Goal: Task Accomplishment & Management: Manage account settings

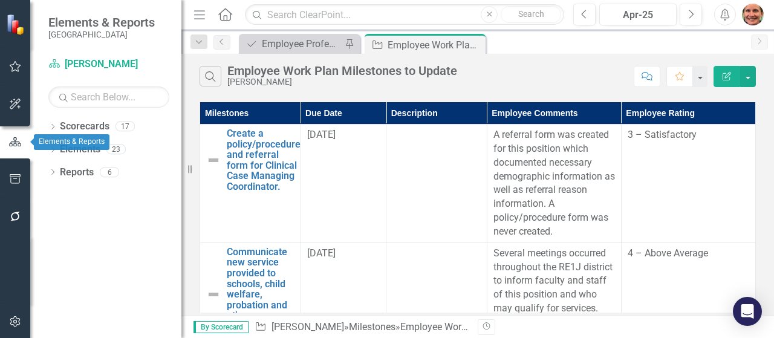
click at [15, 138] on icon "button" at bounding box center [14, 142] width 13 height 11
click at [16, 70] on icon "button" at bounding box center [15, 67] width 13 height 10
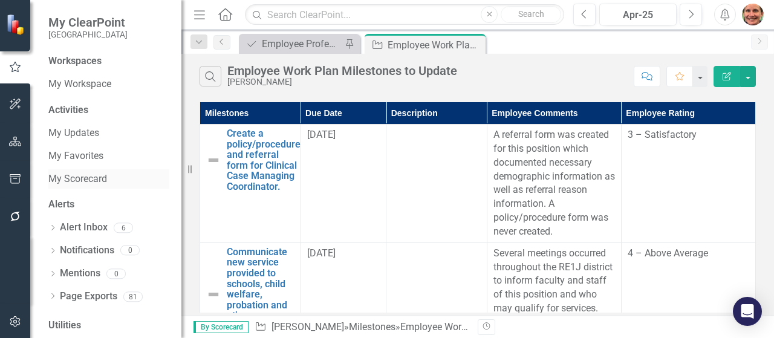
click at [74, 181] on link "My Scorecard" at bounding box center [108, 179] width 121 height 14
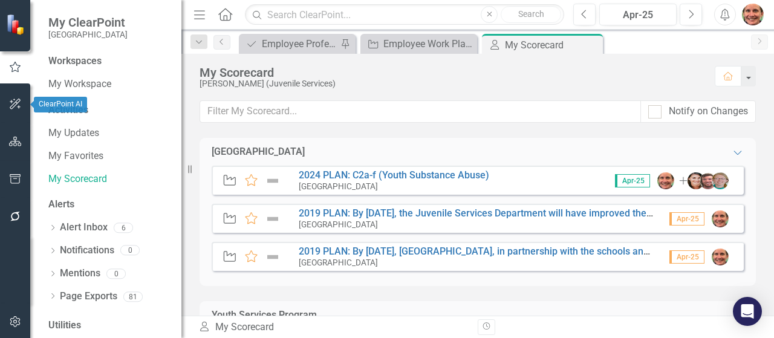
click at [17, 107] on icon "button" at bounding box center [15, 104] width 13 height 10
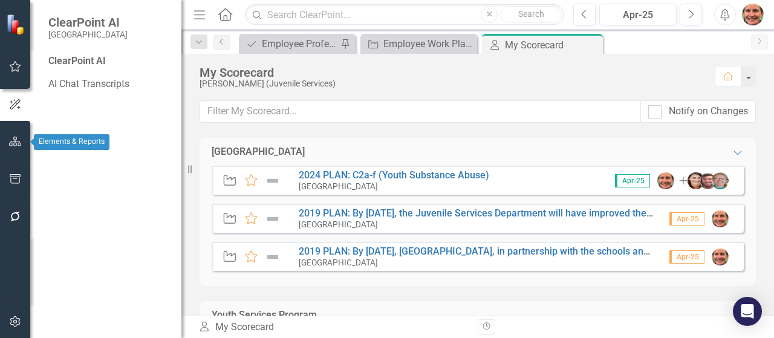
click at [19, 141] on icon "button" at bounding box center [15, 142] width 13 height 10
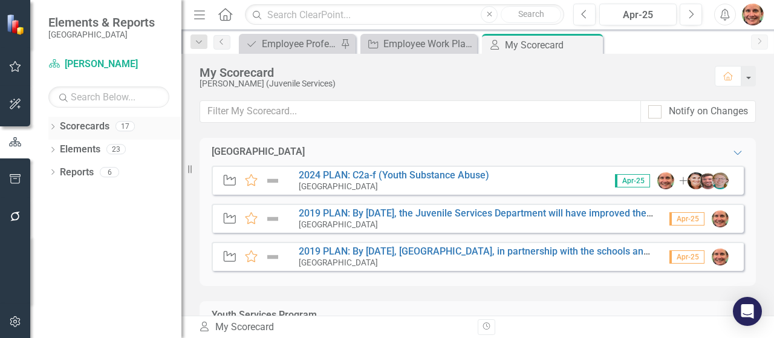
click at [99, 122] on link "Scorecards" at bounding box center [85, 127] width 50 height 14
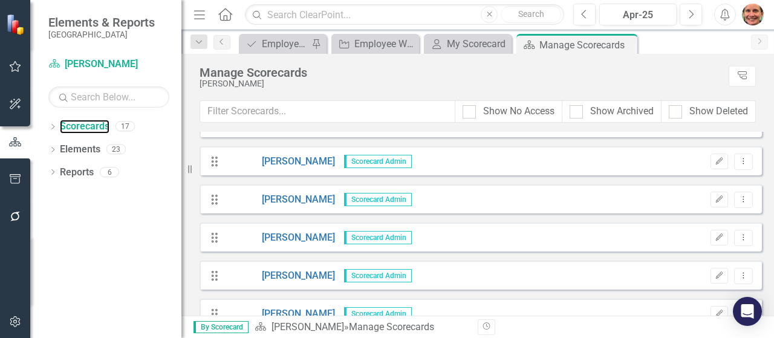
scroll to position [178, 0]
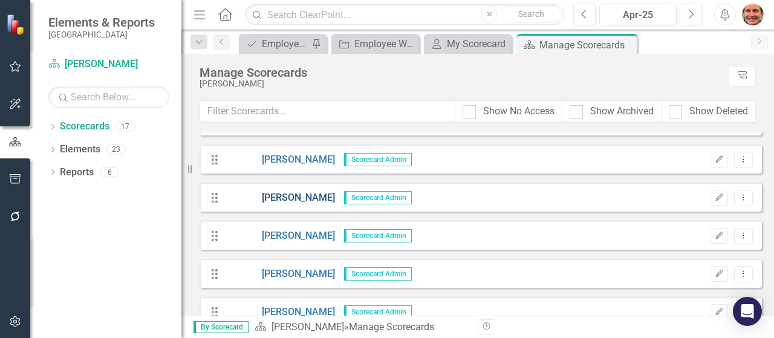
click at [281, 197] on link "[PERSON_NAME]" at bounding box center [280, 198] width 109 height 14
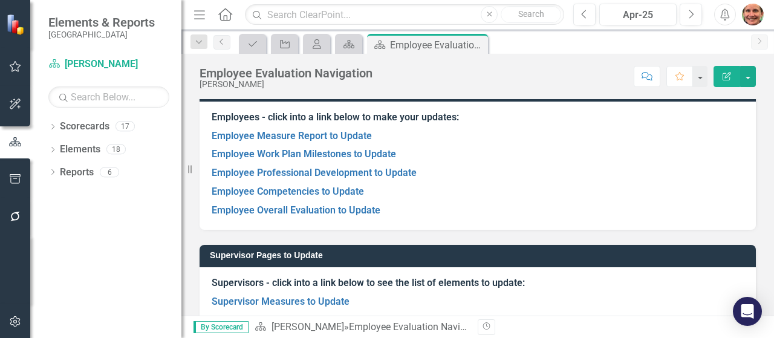
scroll to position [93, 0]
click at [349, 131] on link "Employee Measure Report to Update" at bounding box center [292, 135] width 160 height 11
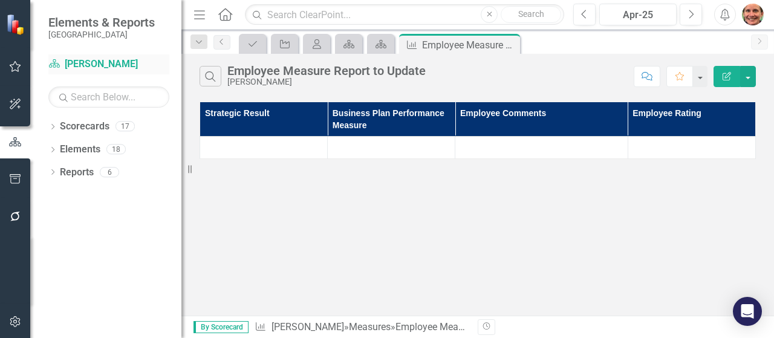
click at [97, 65] on link "Scorecard [PERSON_NAME]" at bounding box center [108, 64] width 121 height 14
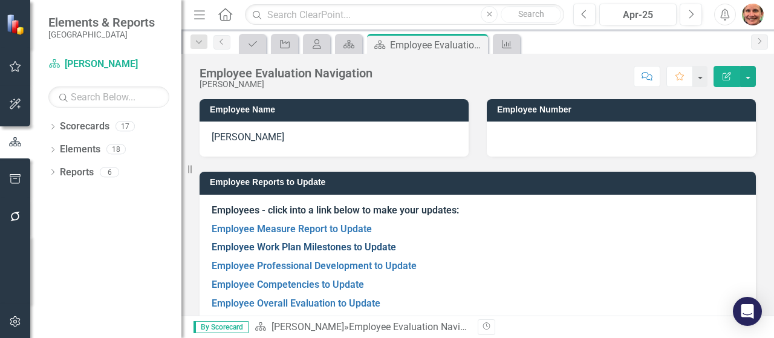
click at [253, 242] on link "Employee Work Plan Milestones to Update" at bounding box center [304, 246] width 184 height 11
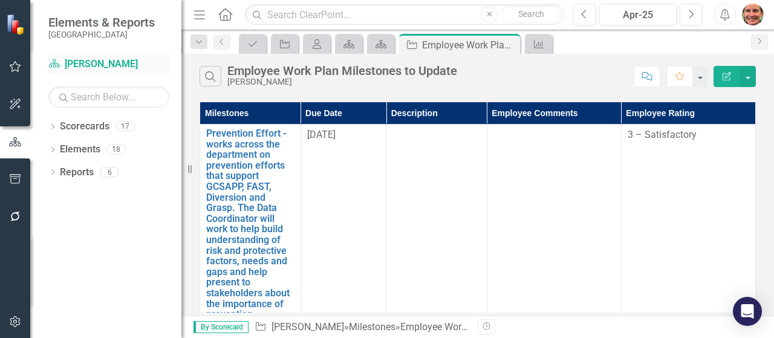
click at [82, 67] on link "Scorecard [PERSON_NAME]" at bounding box center [108, 64] width 121 height 14
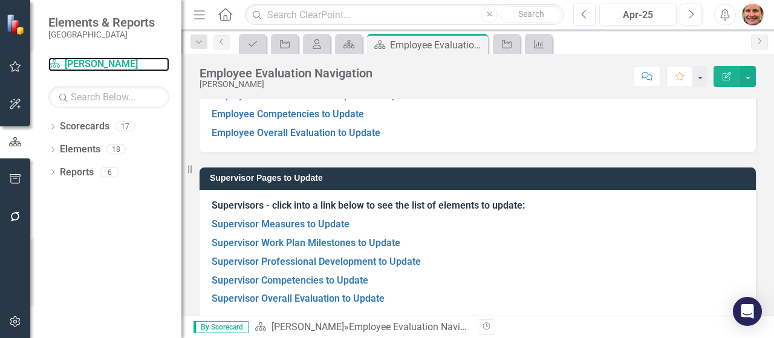
scroll to position [173, 0]
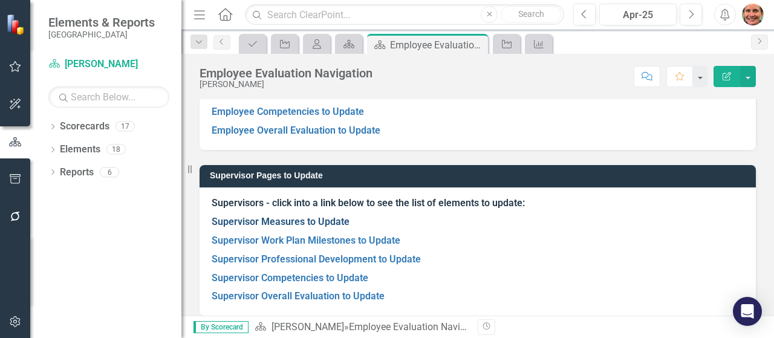
click at [317, 221] on link "Supervisor Measures to Update" at bounding box center [281, 221] width 138 height 11
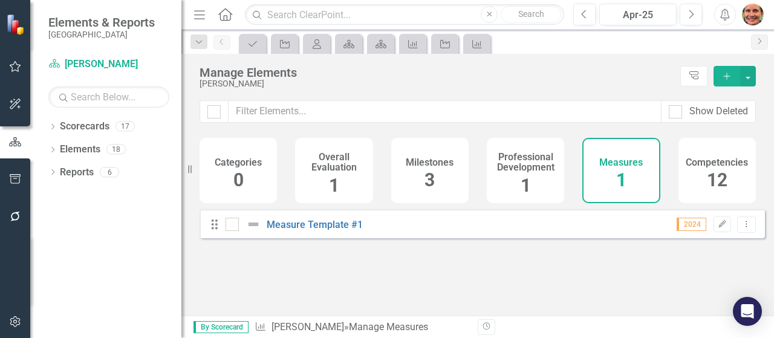
click at [321, 177] on div "Overall Evaluation 1" at bounding box center [333, 170] width 77 height 65
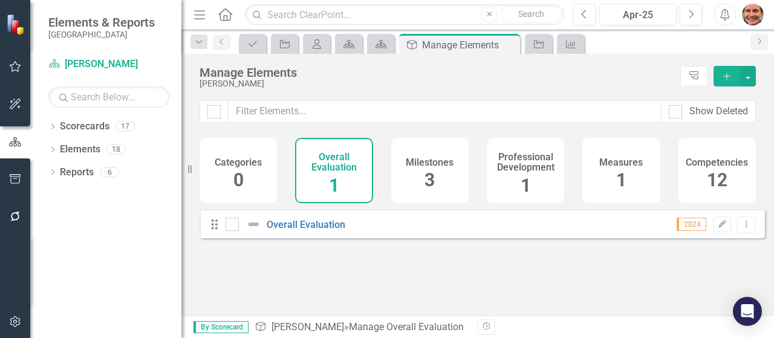
click at [424, 187] on span "3" at bounding box center [429, 179] width 10 height 21
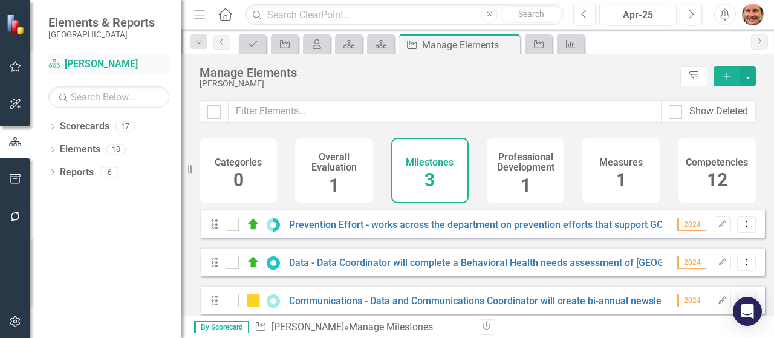
click at [97, 60] on link "Scorecard [PERSON_NAME]" at bounding box center [108, 64] width 121 height 14
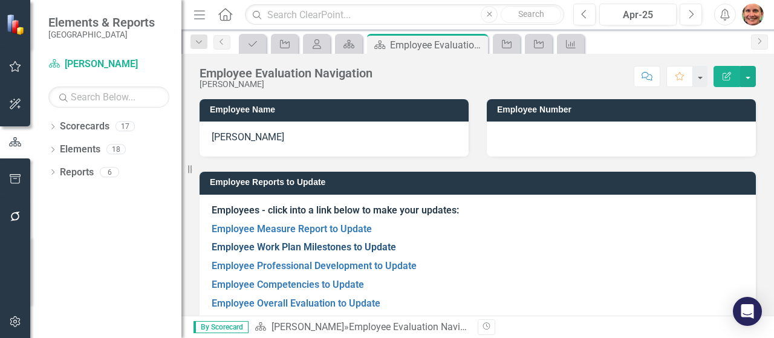
click at [279, 247] on link "Employee Work Plan Milestones to Update" at bounding box center [304, 246] width 184 height 11
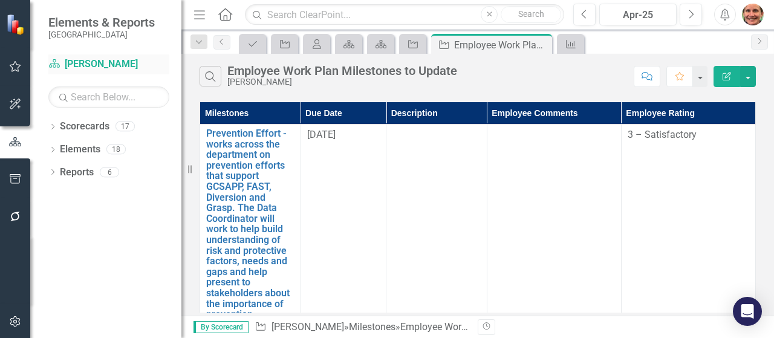
click at [100, 70] on link "Scorecard [PERSON_NAME]" at bounding box center [108, 64] width 121 height 14
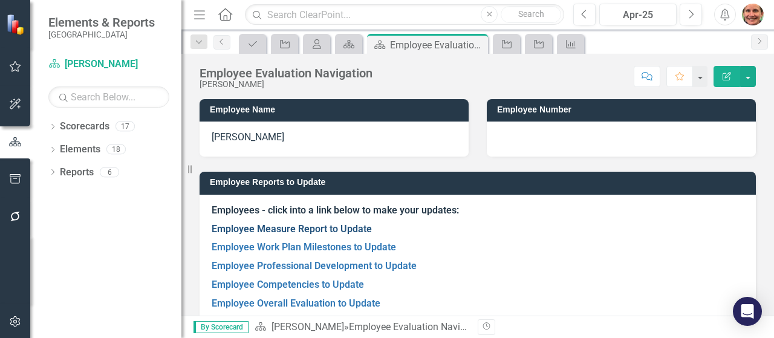
click at [251, 228] on link "Employee Measure Report to Update" at bounding box center [292, 228] width 160 height 11
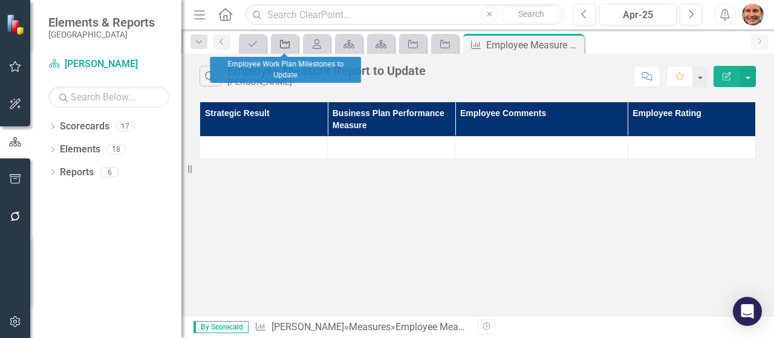
click at [283, 45] on icon "Milestone" at bounding box center [285, 44] width 12 height 10
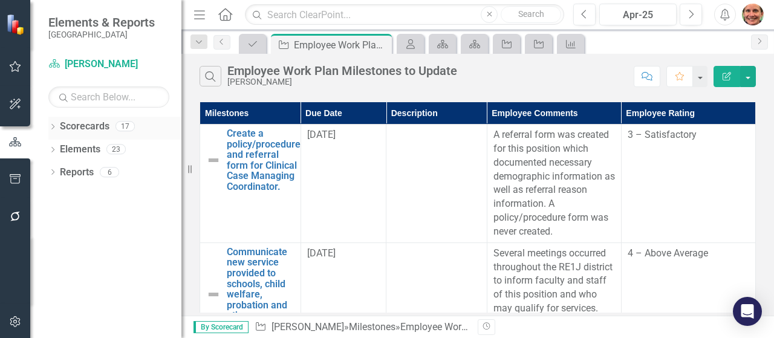
click at [95, 124] on link "Scorecards" at bounding box center [85, 127] width 50 height 14
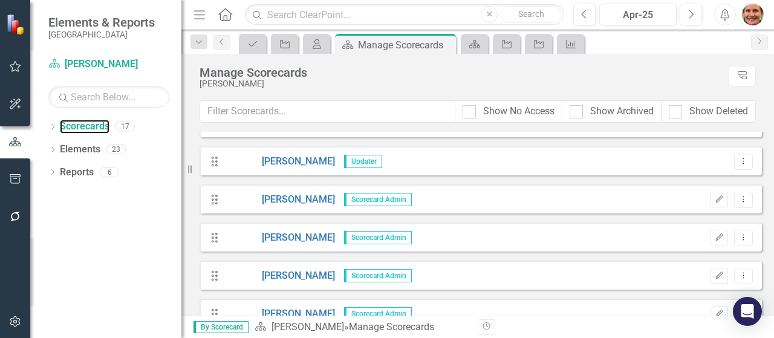
scroll to position [172, 0]
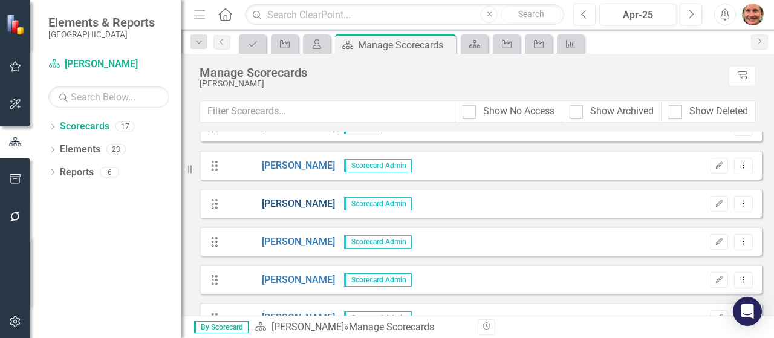
click at [285, 205] on link "[PERSON_NAME]" at bounding box center [280, 204] width 109 height 14
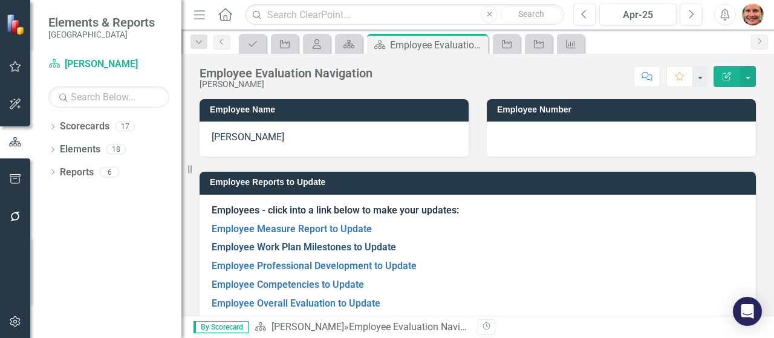
click at [275, 250] on link "Employee Work Plan Milestones to Update" at bounding box center [304, 246] width 184 height 11
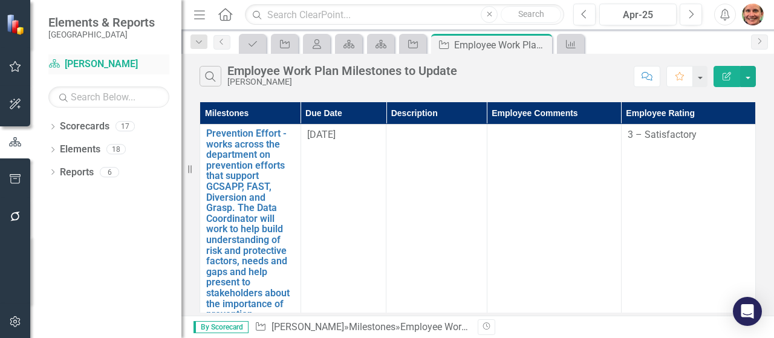
click at [81, 63] on link "Scorecard [PERSON_NAME]" at bounding box center [108, 64] width 121 height 14
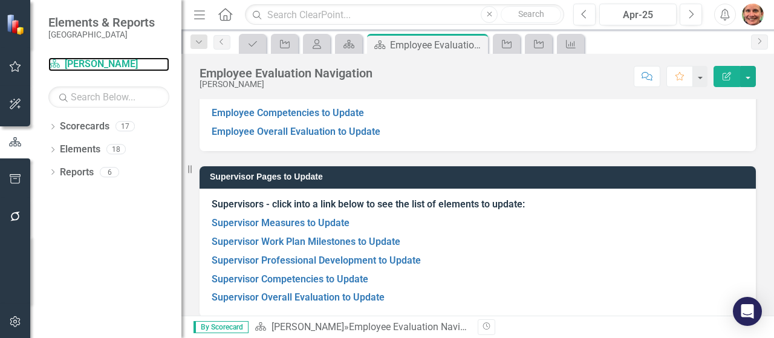
scroll to position [179, 0]
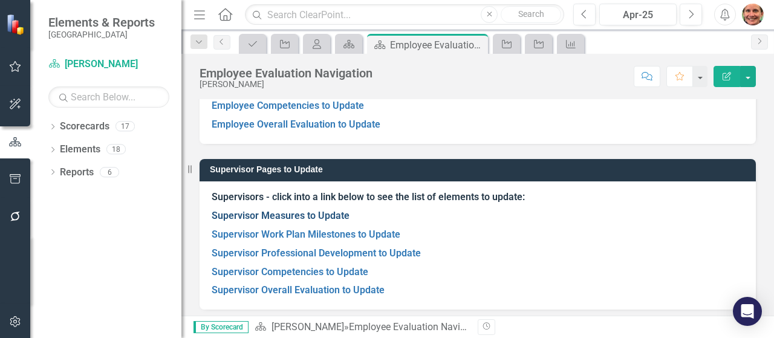
click at [301, 215] on link "Supervisor Measures to Update" at bounding box center [281, 215] width 138 height 11
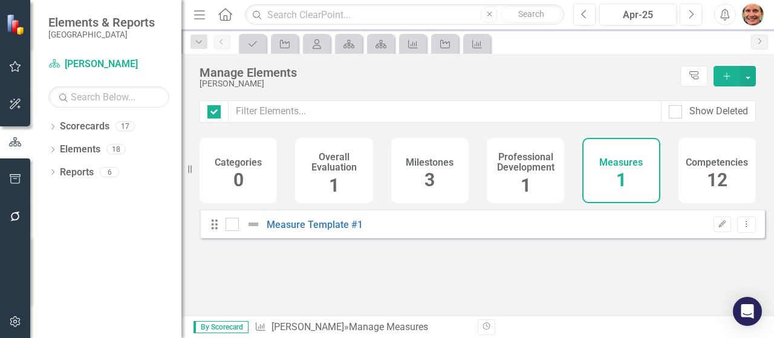
checkbox input "false"
drag, startPoint x: 331, startPoint y: 186, endPoint x: 408, endPoint y: 192, distance: 77.6
click at [408, 192] on div "Categories 0 Overall Evaluation 1 Milestones 3 Professional Development 1 Measu…" at bounding box center [478, 170] width 556 height 65
click at [408, 192] on div "Milestones 3" at bounding box center [429, 170] width 77 height 65
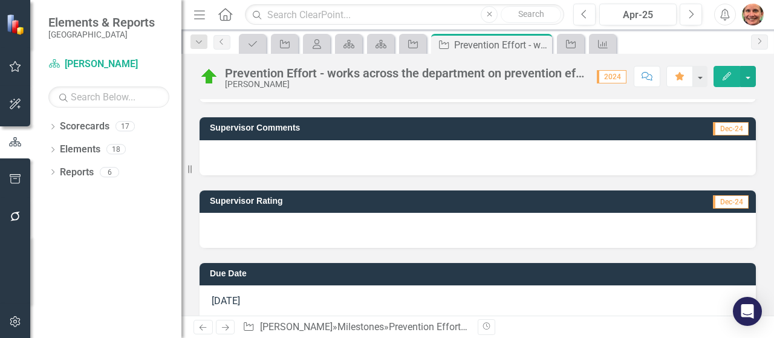
scroll to position [201, 0]
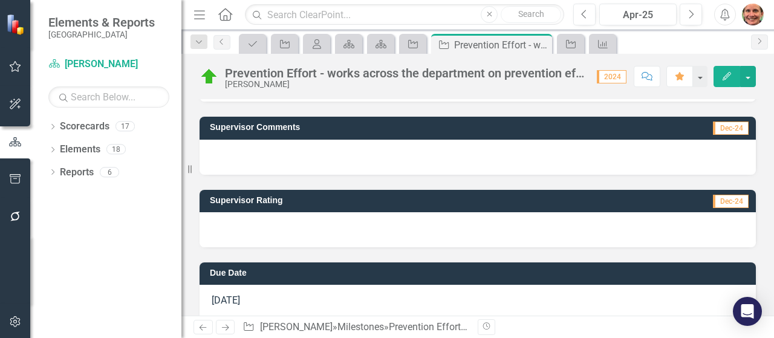
click at [439, 224] on div at bounding box center [478, 229] width 556 height 35
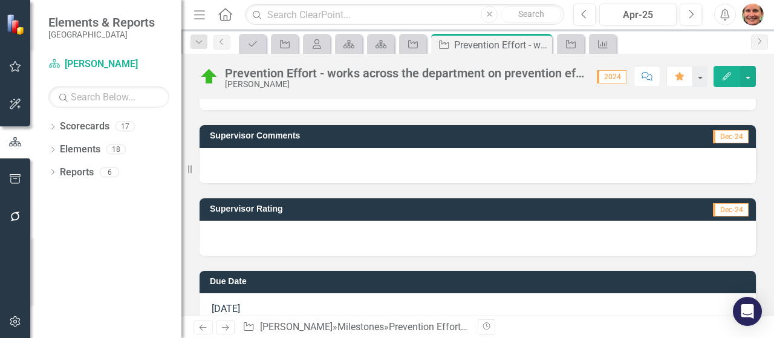
scroll to position [193, 0]
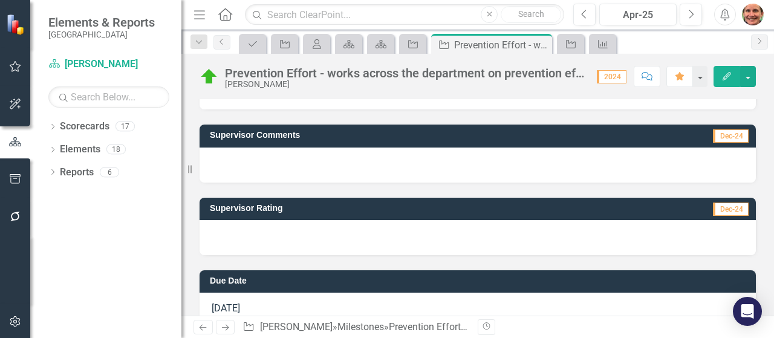
click at [407, 239] on div at bounding box center [478, 237] width 556 height 35
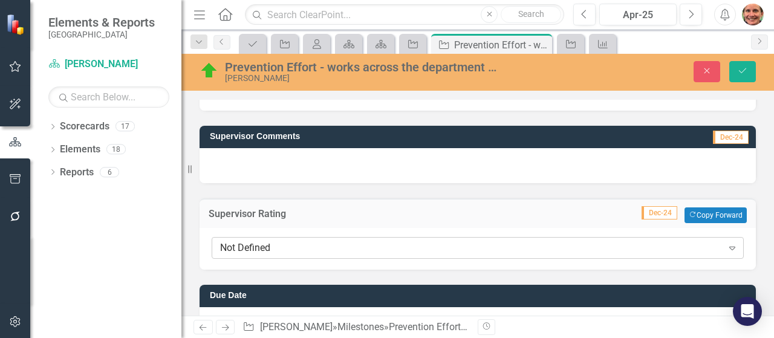
click at [507, 250] on div "Not Defined" at bounding box center [471, 248] width 502 height 14
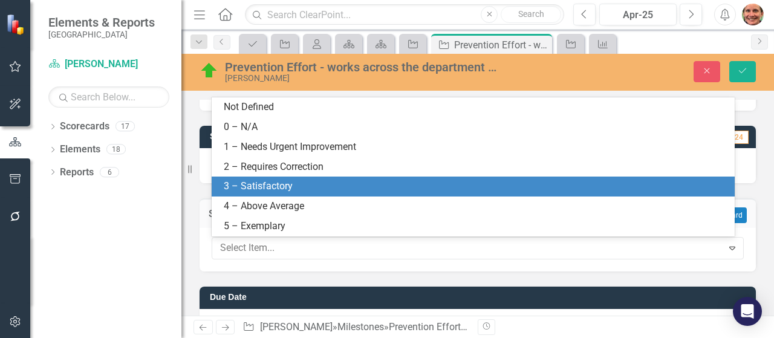
click at [422, 188] on div "3 – Satisfactory" at bounding box center [476, 187] width 504 height 14
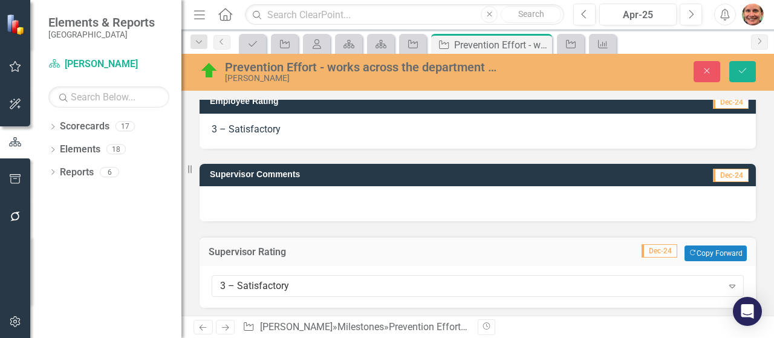
scroll to position [151, 0]
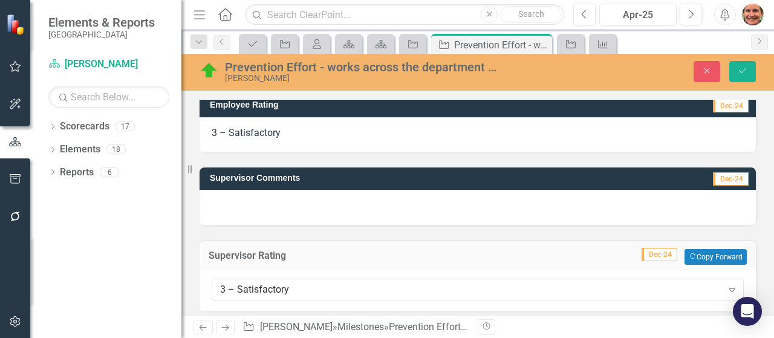
click at [631, 213] on div at bounding box center [478, 207] width 556 height 35
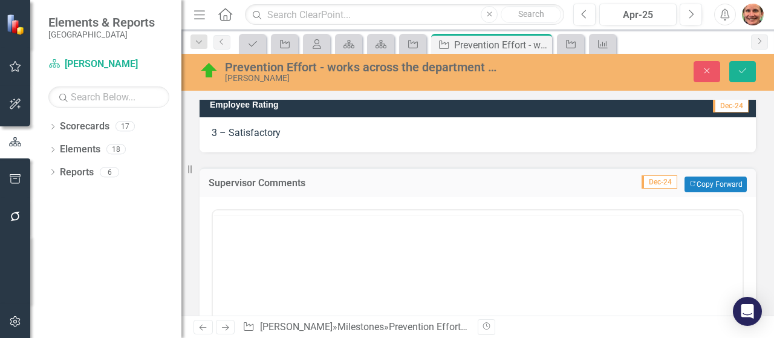
scroll to position [0, 0]
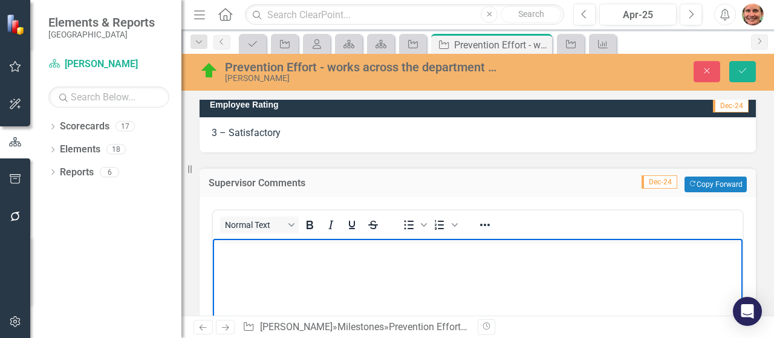
click at [422, 281] on body "Rich Text Area. Press ALT-0 for help." at bounding box center [478, 328] width 530 height 181
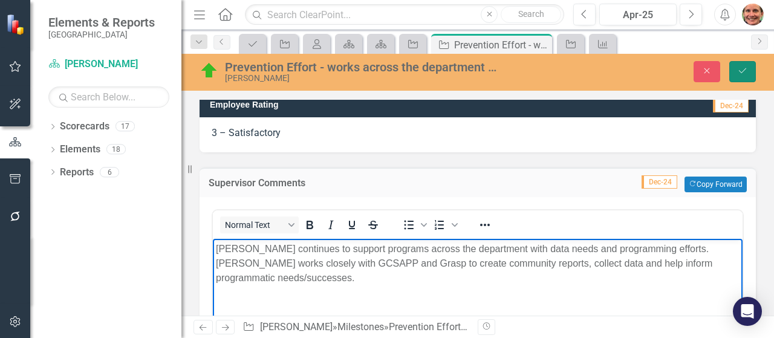
click at [746, 66] on button "Save" at bounding box center [742, 71] width 27 height 21
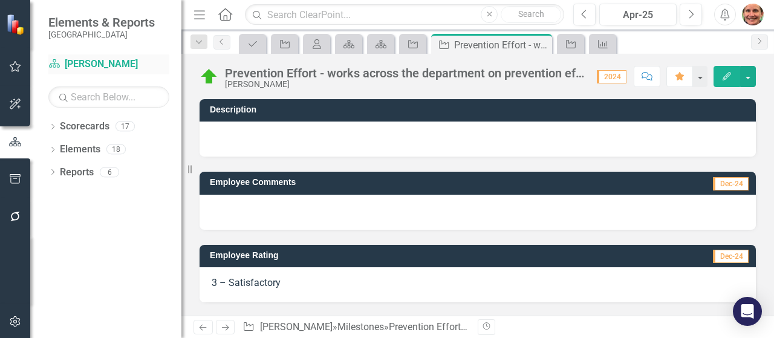
click at [105, 65] on link "Scorecard [PERSON_NAME]" at bounding box center [108, 64] width 121 height 14
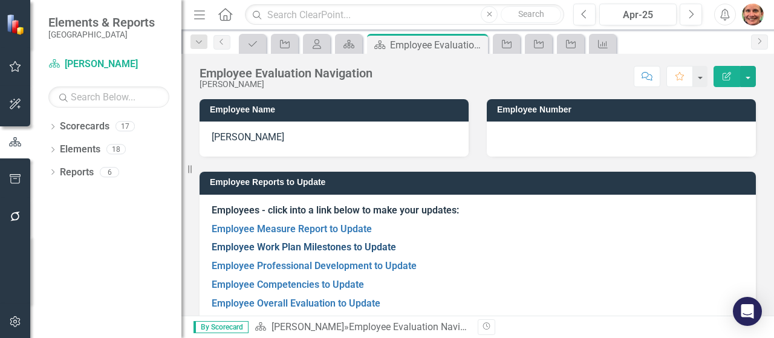
click at [309, 250] on link "Employee Work Plan Milestones to Update" at bounding box center [304, 246] width 184 height 11
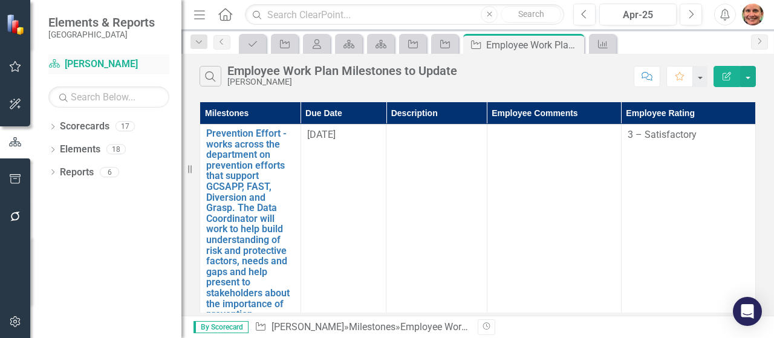
click at [112, 62] on link "Scorecard [PERSON_NAME]" at bounding box center [108, 64] width 121 height 14
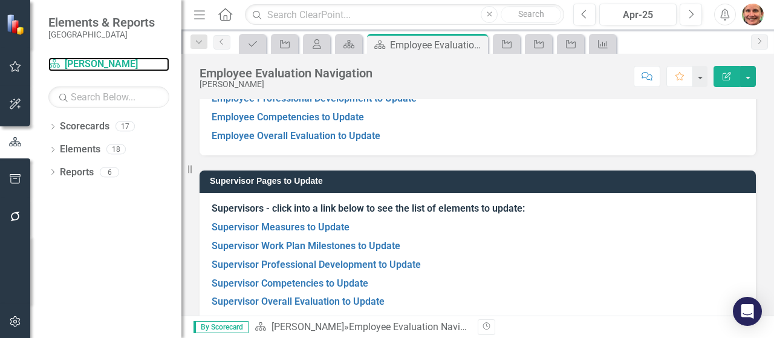
scroll to position [168, 0]
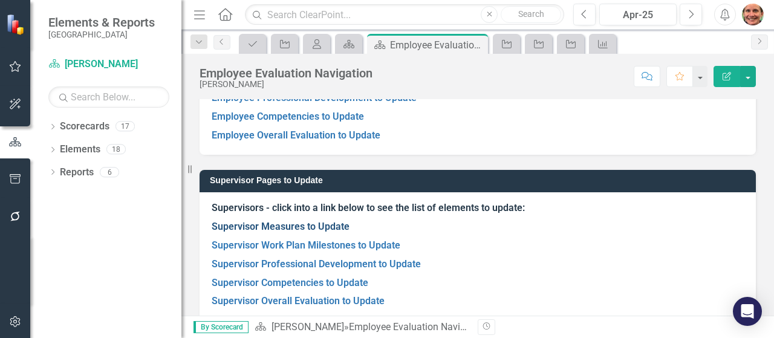
click at [320, 226] on link "Supervisor Measures to Update" at bounding box center [281, 226] width 138 height 11
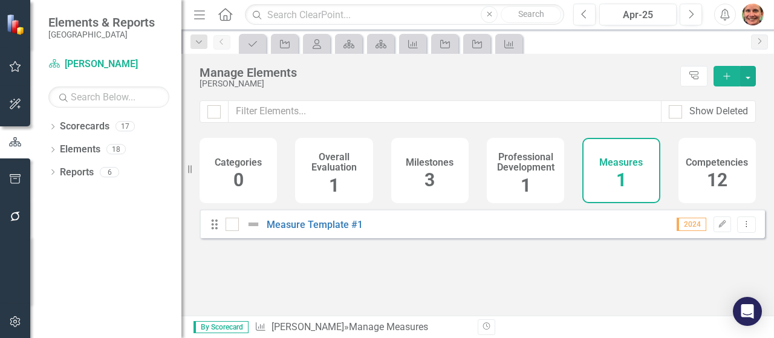
click at [431, 175] on div "Milestones 3" at bounding box center [429, 170] width 77 height 65
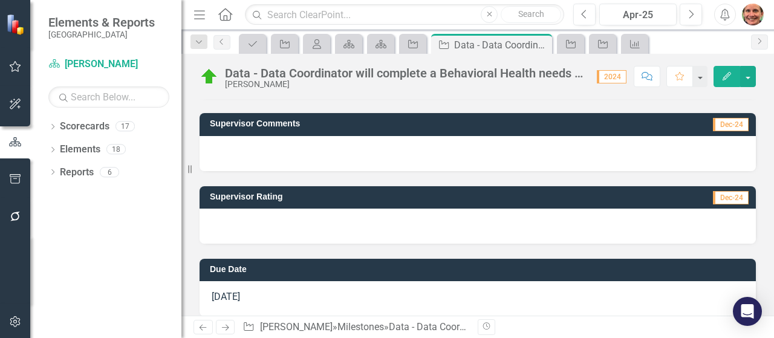
scroll to position [216, 0]
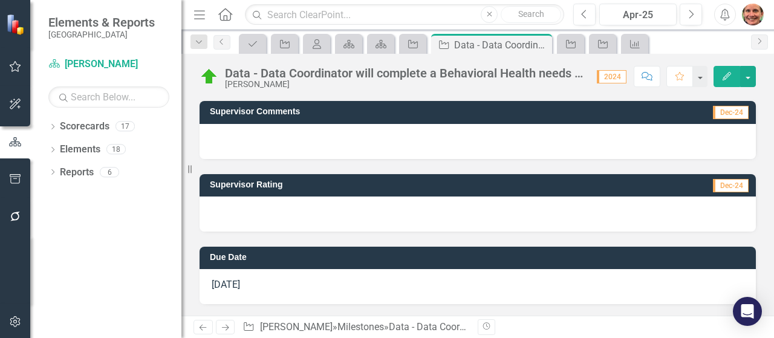
click at [439, 141] on div at bounding box center [478, 141] width 556 height 35
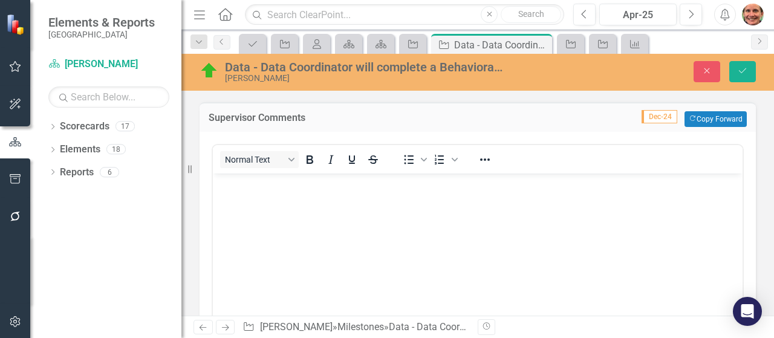
scroll to position [0, 0]
click at [359, 210] on body "Rich Text Area. Press ALT-0 for help." at bounding box center [478, 263] width 530 height 181
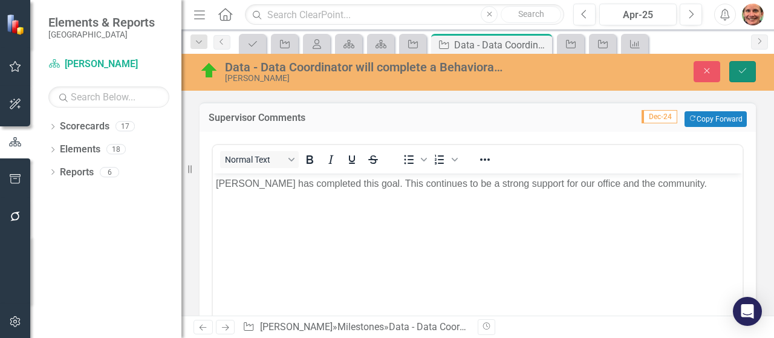
click at [740, 77] on button "Save" at bounding box center [742, 71] width 27 height 21
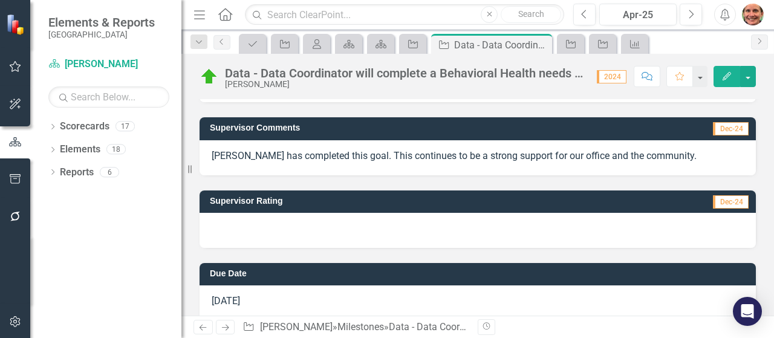
scroll to position [216, 0]
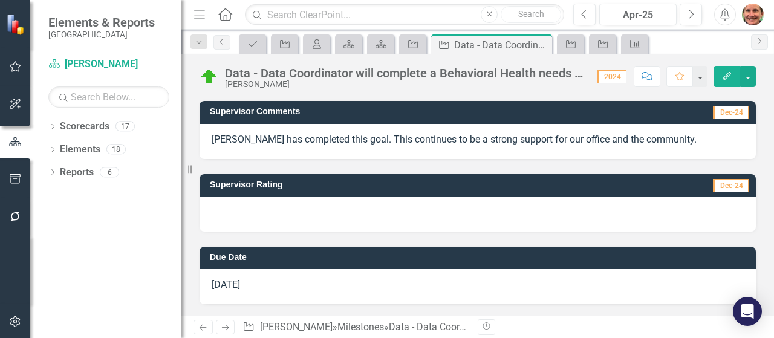
click at [532, 222] on div at bounding box center [478, 214] width 556 height 35
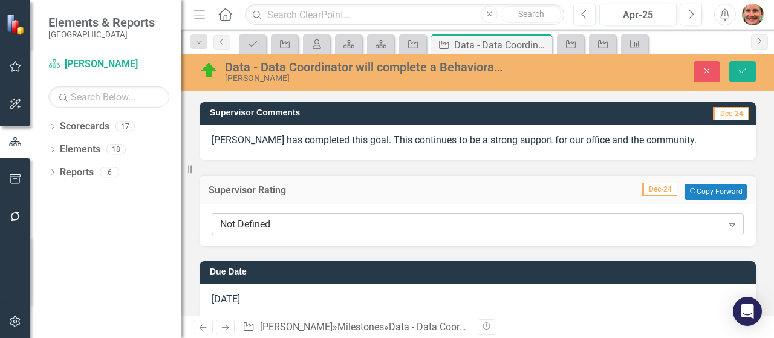
click at [430, 223] on div "Not Defined" at bounding box center [471, 225] width 502 height 14
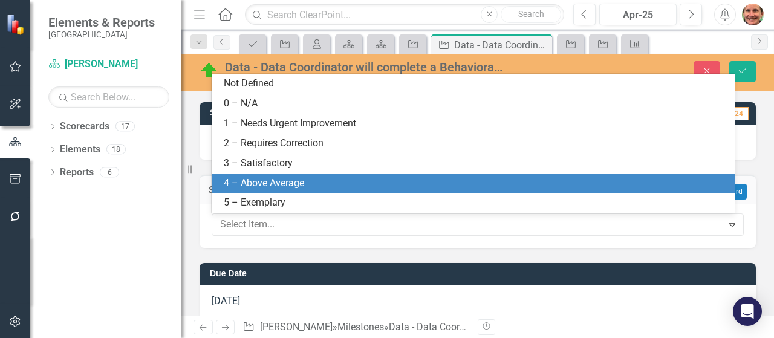
click at [400, 188] on div "4 – Above Average" at bounding box center [476, 184] width 504 height 14
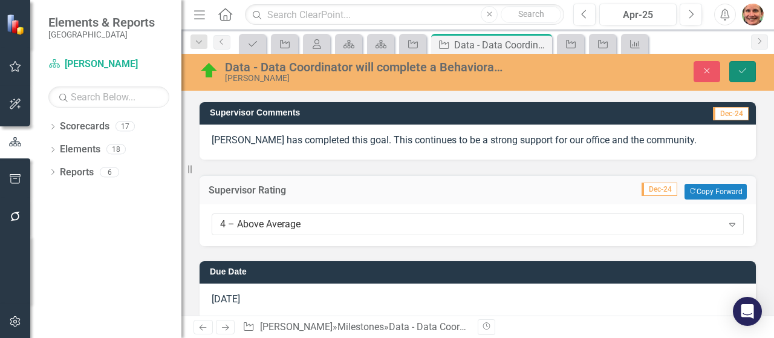
click at [736, 72] on button "Save" at bounding box center [742, 71] width 27 height 21
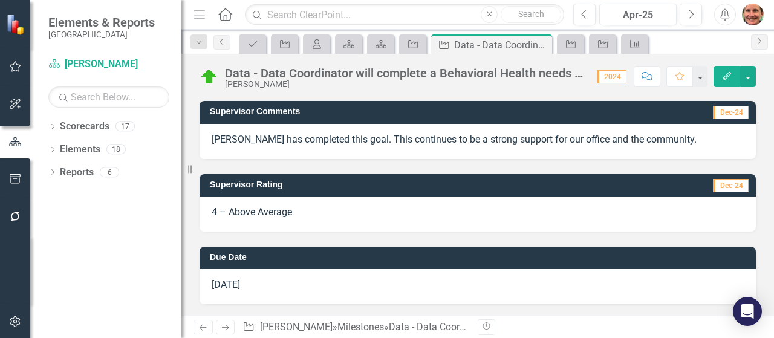
scroll to position [0, 0]
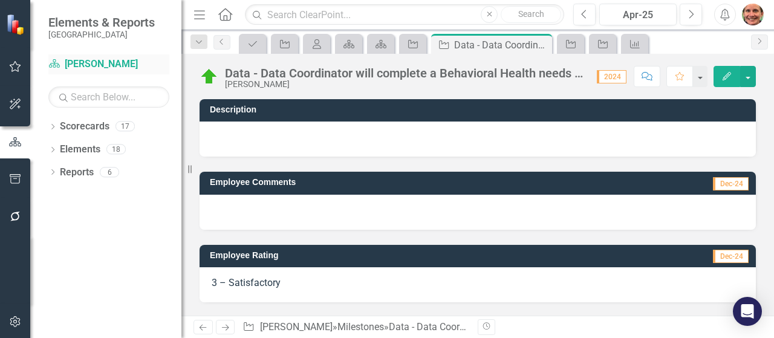
click at [85, 61] on link "Scorecard [PERSON_NAME]" at bounding box center [108, 64] width 121 height 14
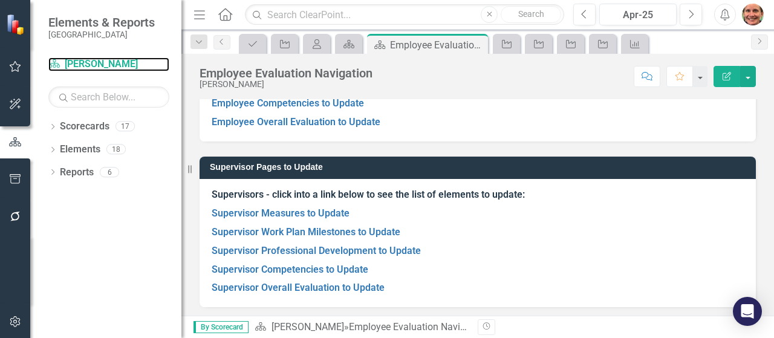
scroll to position [184, 0]
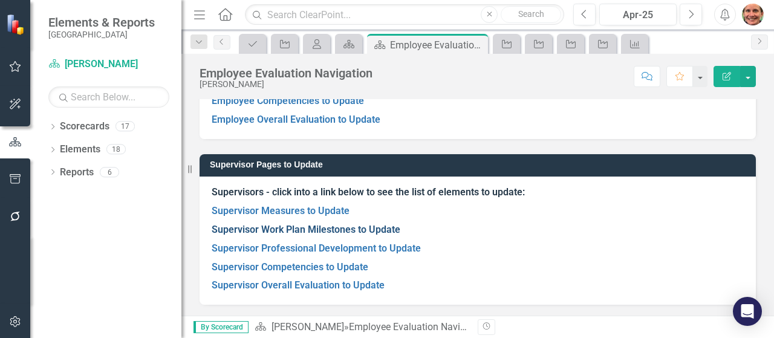
click at [327, 228] on link "Supervisor Work Plan Milestones to Update" at bounding box center [306, 229] width 189 height 11
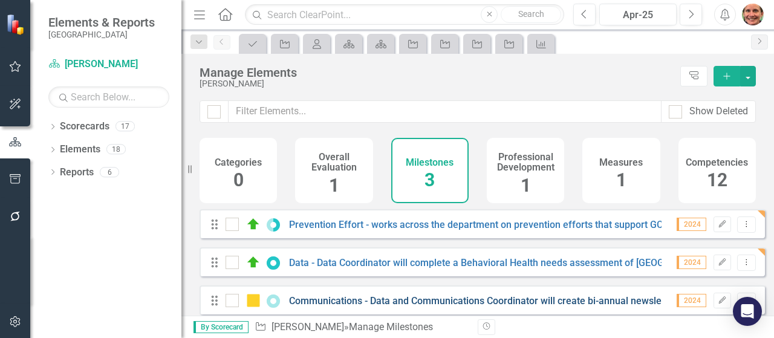
click at [507, 307] on link "Communications - Data and Communications Coordinator will create bi-annual news…" at bounding box center [634, 300] width 691 height 11
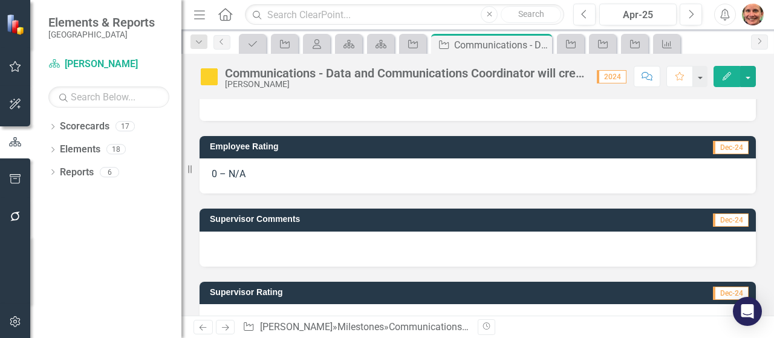
scroll to position [85, 0]
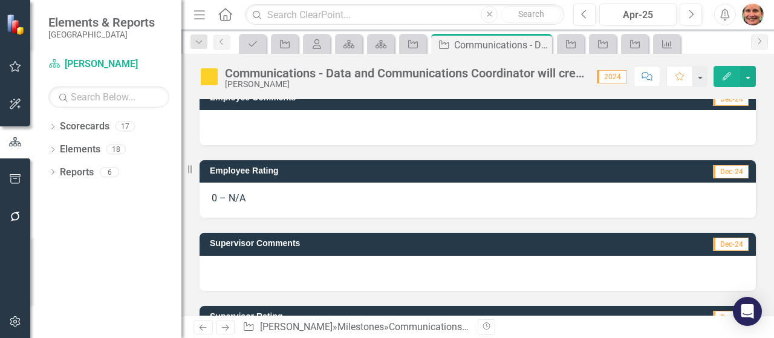
click at [475, 75] on div "Communications - Data and Communications Coordinator will create bi-annual news…" at bounding box center [405, 73] width 360 height 13
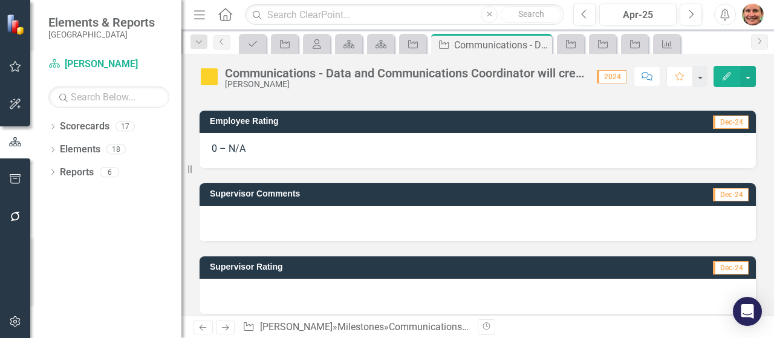
scroll to position [142, 0]
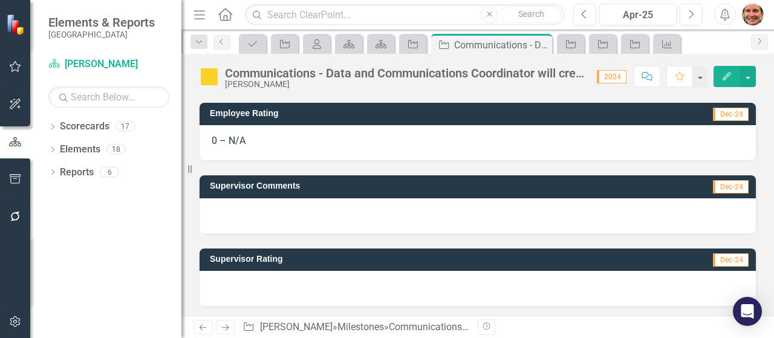
click at [492, 203] on div at bounding box center [478, 215] width 556 height 35
click at [475, 211] on div at bounding box center [478, 215] width 556 height 35
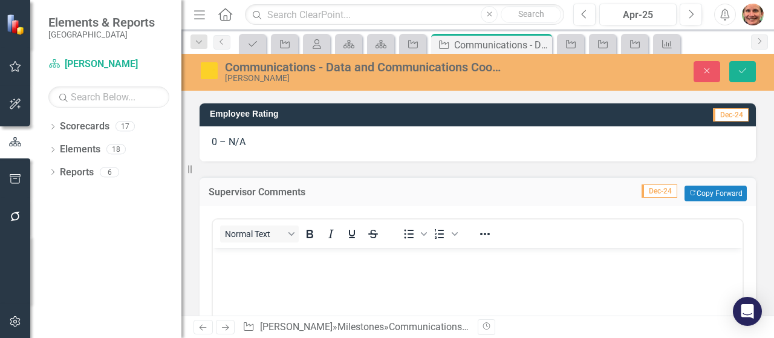
scroll to position [0, 0]
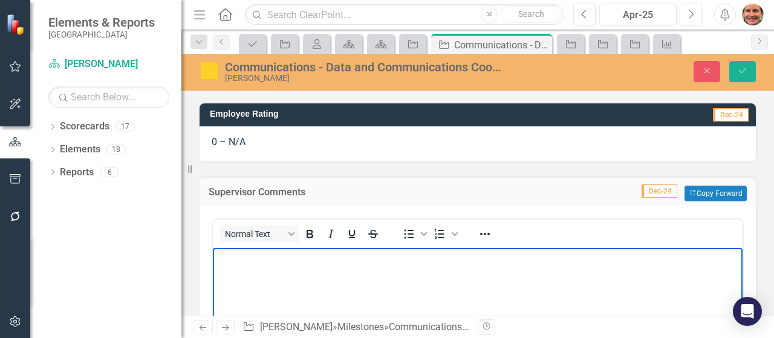
click at [489, 279] on body "Rich Text Area. Press ALT-0 for help." at bounding box center [478, 337] width 530 height 181
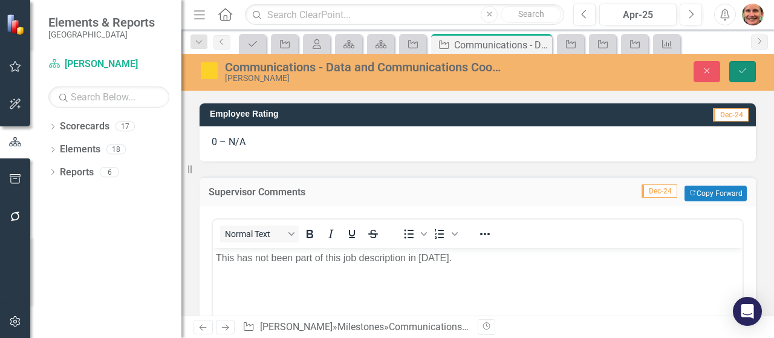
click at [746, 73] on icon "Save" at bounding box center [742, 71] width 11 height 8
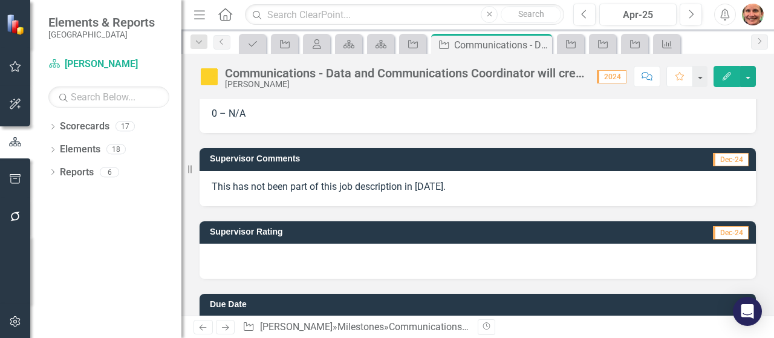
scroll to position [195, 0]
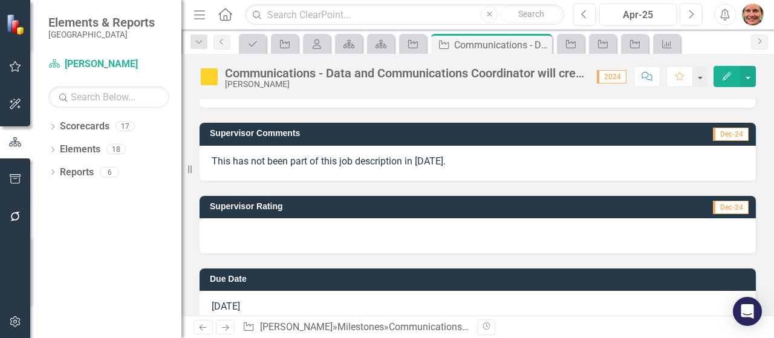
click at [554, 236] on div at bounding box center [478, 235] width 556 height 35
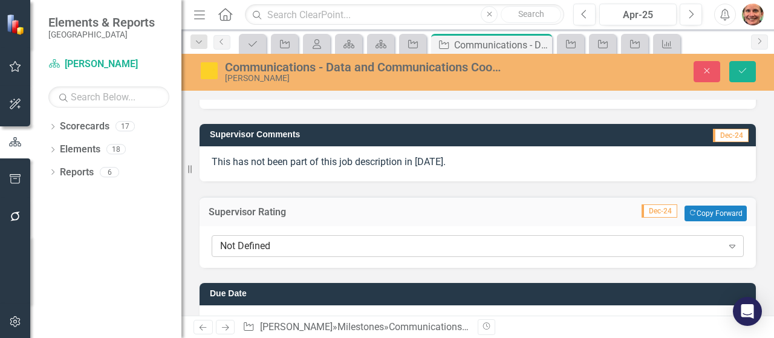
click at [515, 250] on div "Not Defined" at bounding box center [471, 246] width 502 height 14
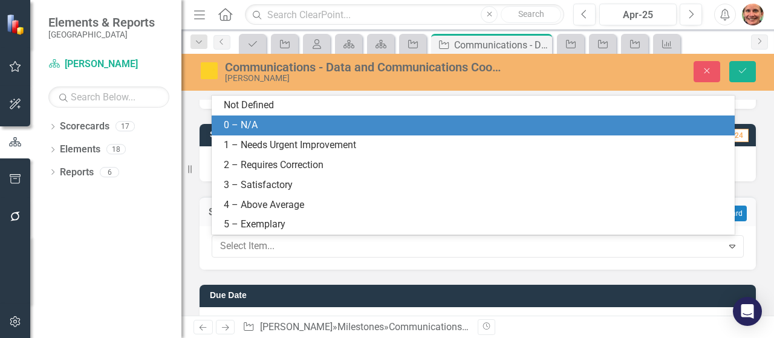
click at [456, 125] on div "0 – N/A" at bounding box center [476, 126] width 504 height 14
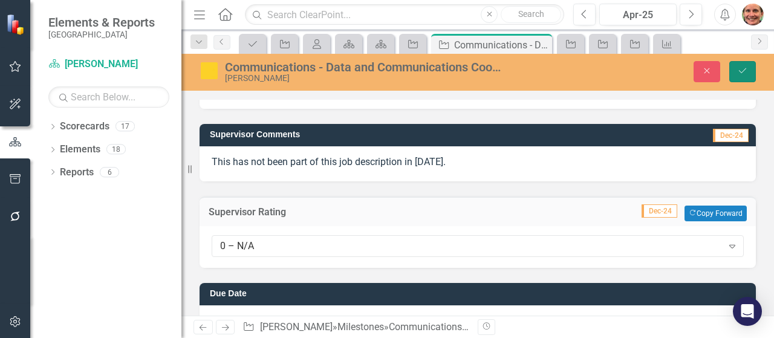
click at [732, 71] on button "Save" at bounding box center [742, 71] width 27 height 21
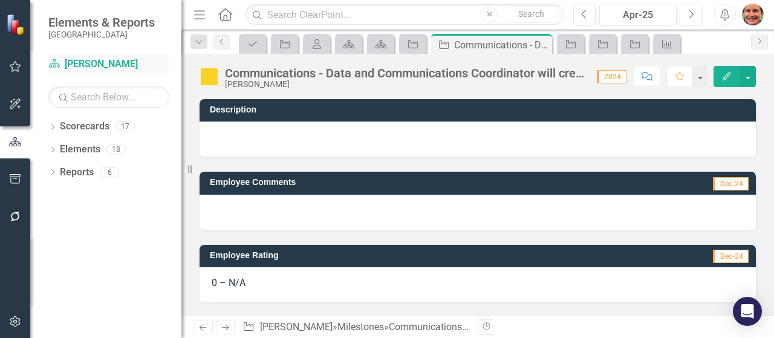
click at [90, 58] on link "Scorecard [PERSON_NAME]" at bounding box center [108, 64] width 121 height 14
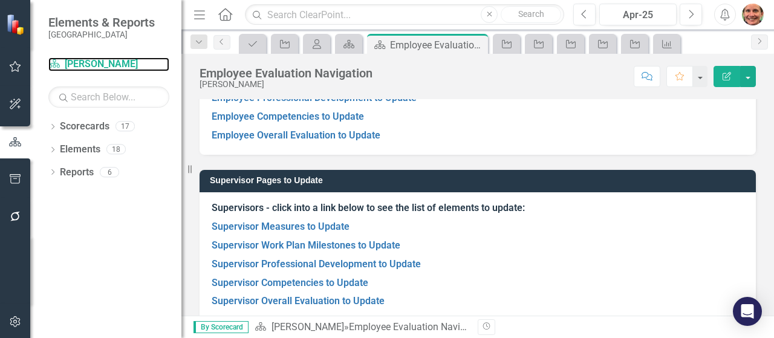
scroll to position [172, 0]
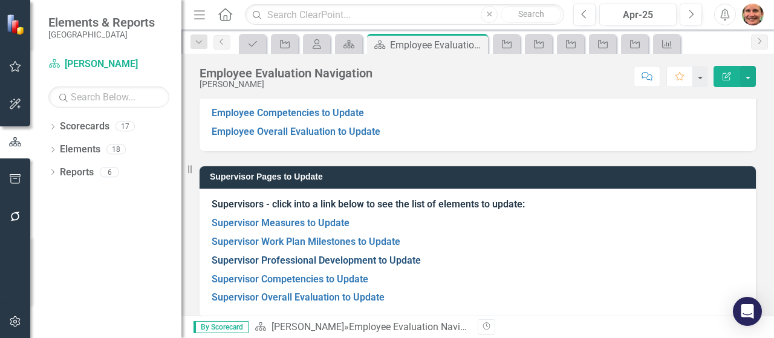
click at [385, 261] on link "Supervisor Professional Development to Update" at bounding box center [316, 260] width 209 height 11
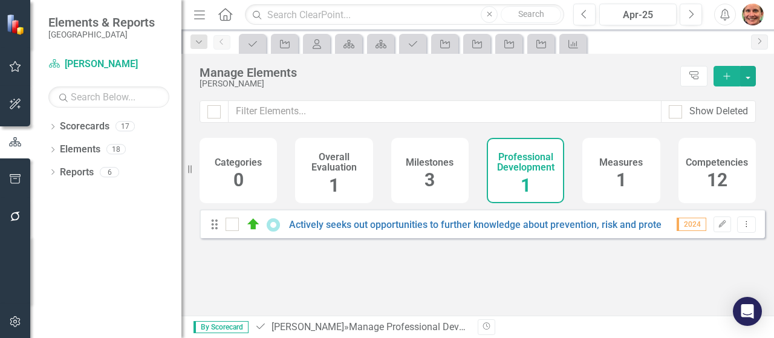
click at [512, 176] on div "Professional Development 1" at bounding box center [525, 170] width 77 height 65
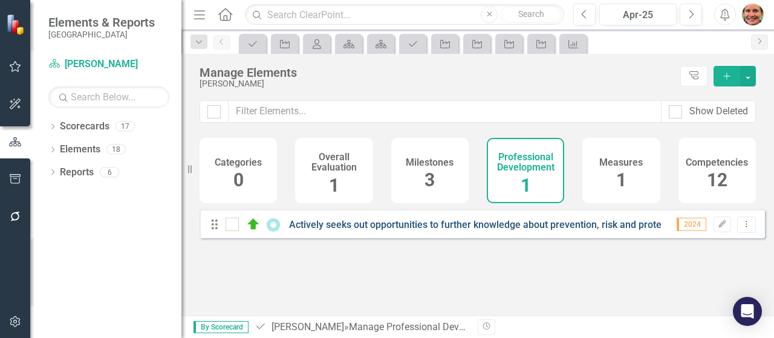
click at [436, 230] on link "Actively seeks out opportunities to further knowledge about prevention, risk an…" at bounding box center [543, 224] width 509 height 11
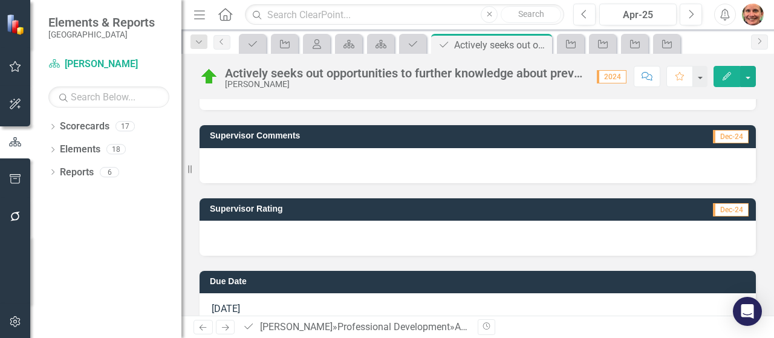
scroll to position [197, 0]
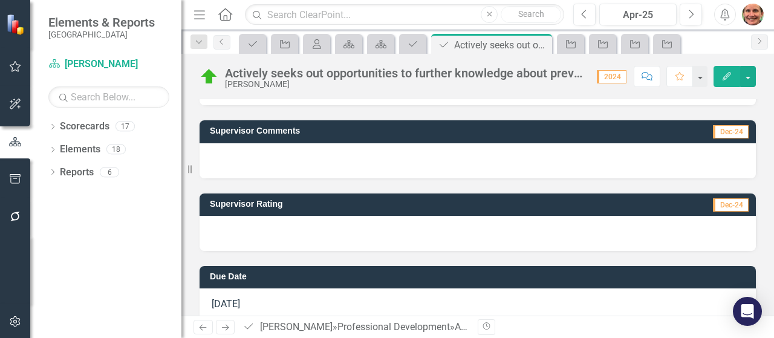
click at [432, 242] on div at bounding box center [478, 233] width 556 height 35
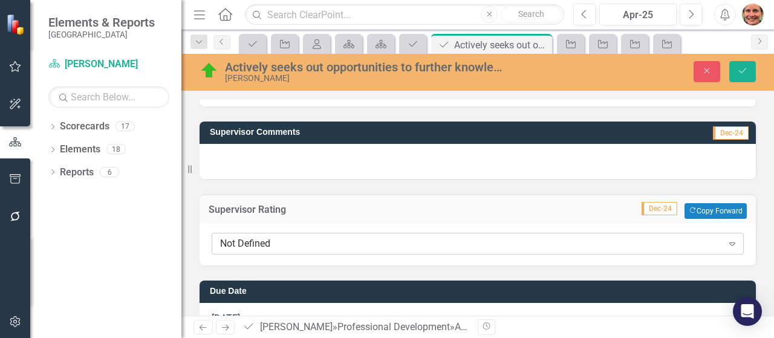
click at [403, 245] on div "Not Defined" at bounding box center [471, 244] width 502 height 14
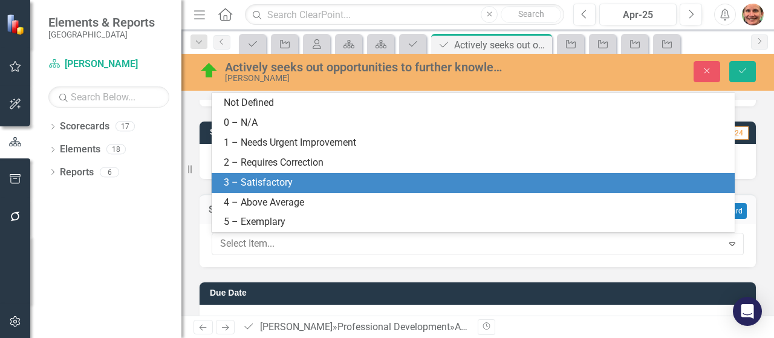
click at [370, 177] on div "3 – Satisfactory" at bounding box center [476, 183] width 504 height 14
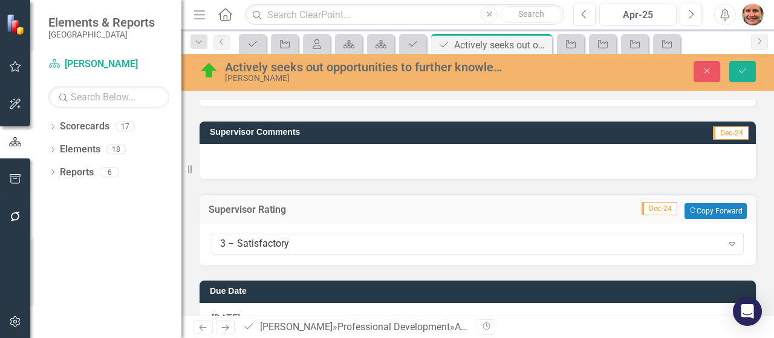
click at [399, 155] on div at bounding box center [478, 161] width 556 height 35
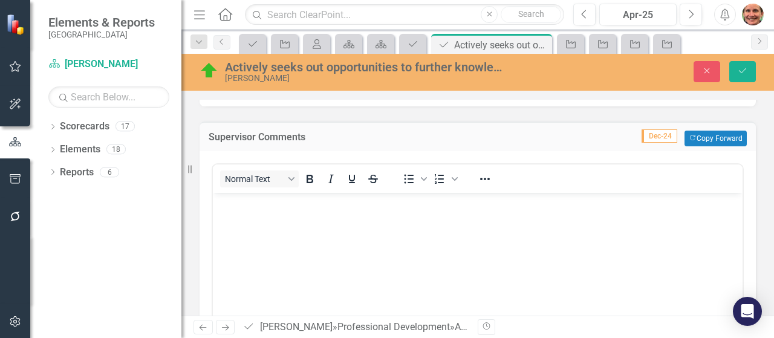
scroll to position [0, 0]
click at [351, 221] on body "Rich Text Area. Press ALT-0 for help." at bounding box center [478, 282] width 530 height 181
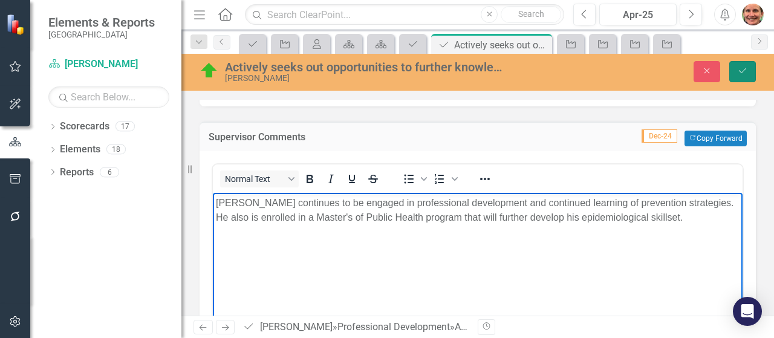
click at [746, 70] on icon "Save" at bounding box center [742, 71] width 11 height 8
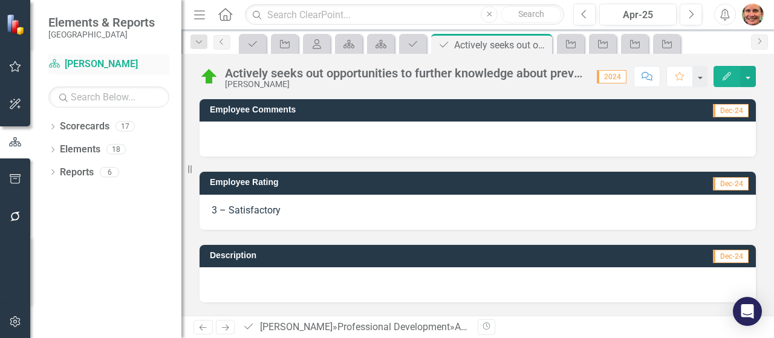
click at [111, 65] on link "Scorecard [PERSON_NAME]" at bounding box center [108, 64] width 121 height 14
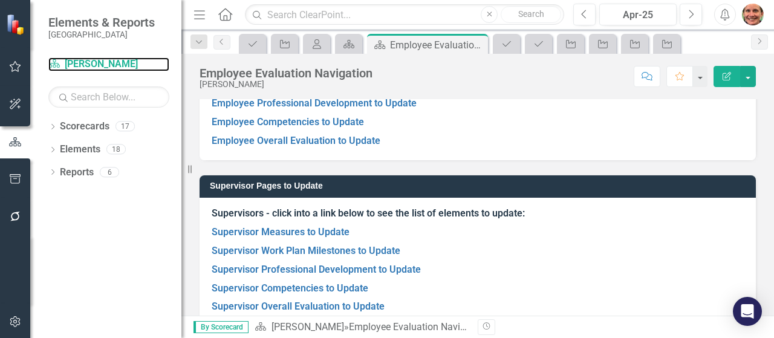
scroll to position [164, 0]
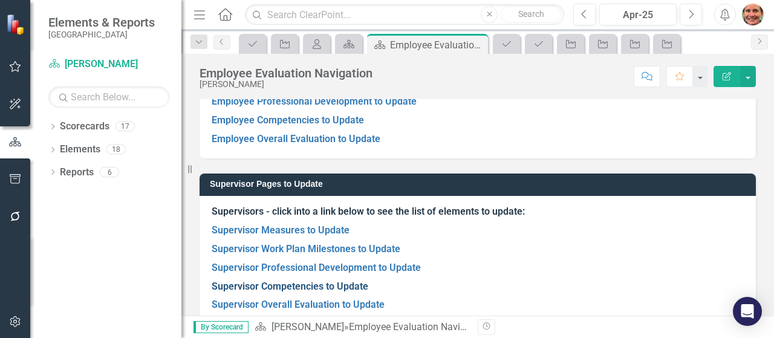
click at [325, 287] on link "Supervisor Competencies to Update" at bounding box center [290, 286] width 157 height 11
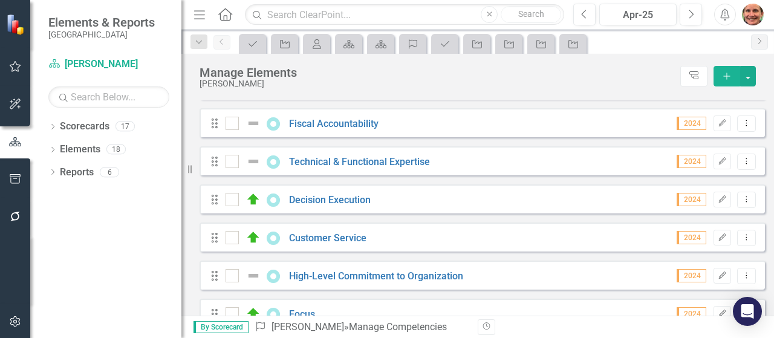
scroll to position [132, 0]
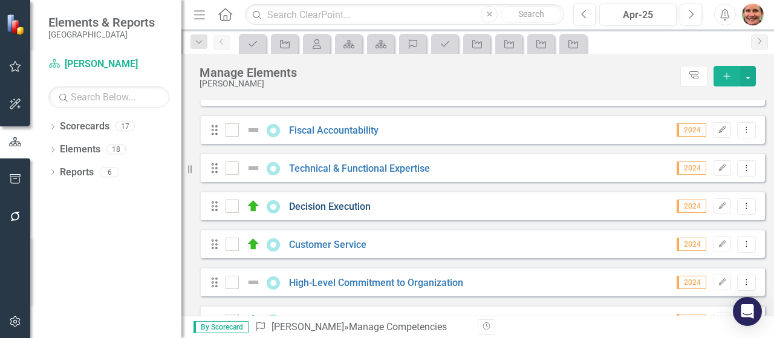
click at [347, 212] on link "Decision Execution" at bounding box center [330, 206] width 82 height 11
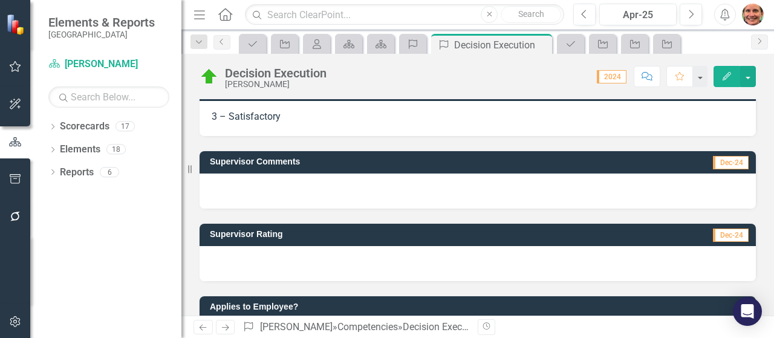
scroll to position [197, 0]
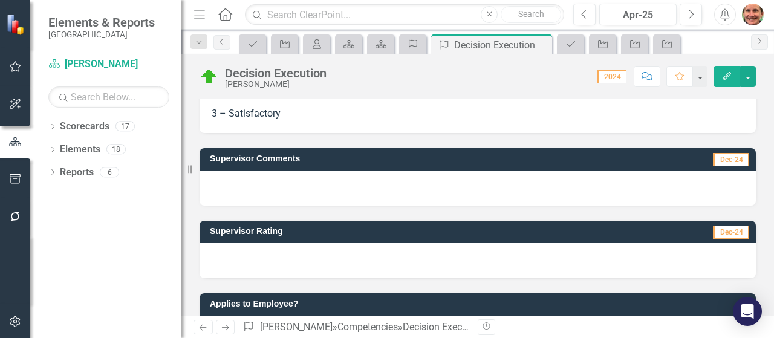
click at [415, 250] on div at bounding box center [478, 260] width 556 height 35
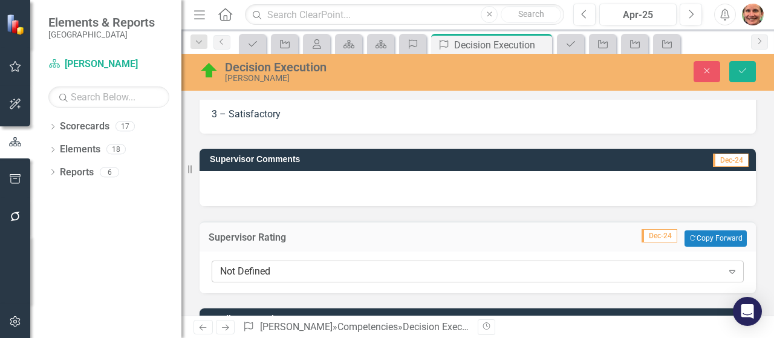
click at [371, 270] on div "Not Defined" at bounding box center [471, 271] width 502 height 14
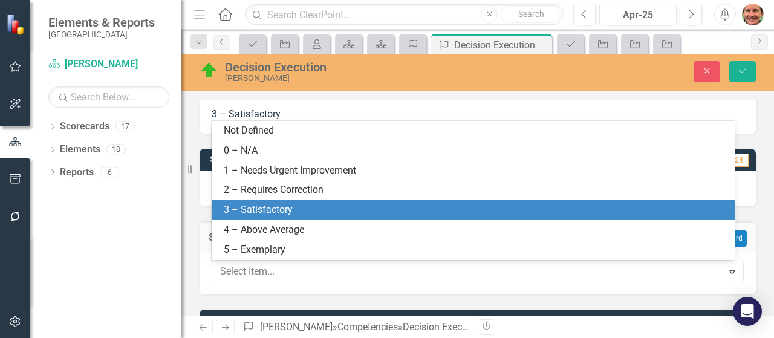
click at [322, 212] on div "3 – Satisfactory" at bounding box center [476, 210] width 504 height 14
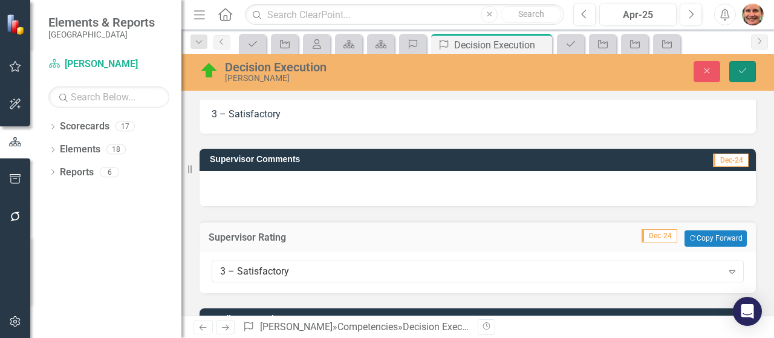
click at [743, 70] on icon "Save" at bounding box center [742, 71] width 11 height 8
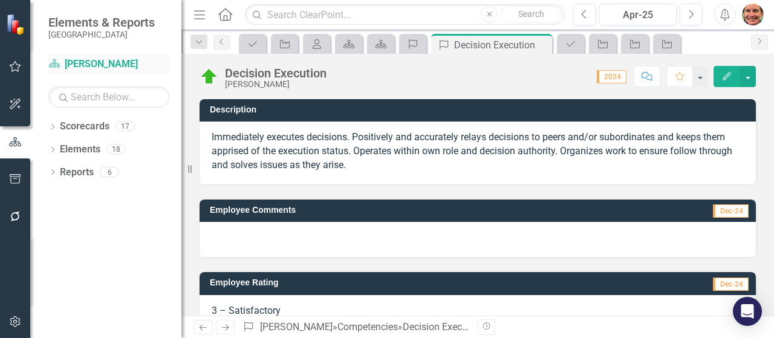
click at [97, 65] on link "Scorecard [PERSON_NAME]" at bounding box center [108, 64] width 121 height 14
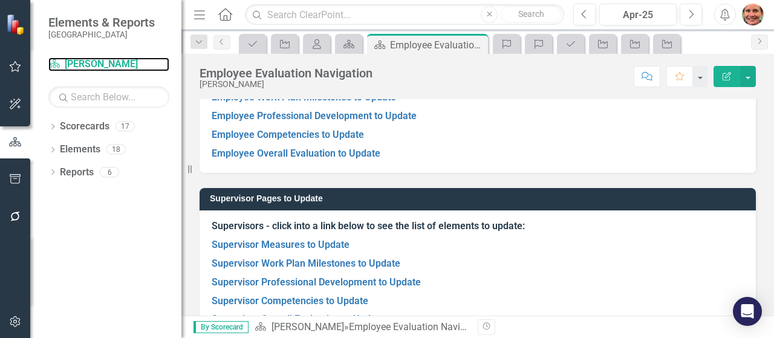
scroll to position [168, 0]
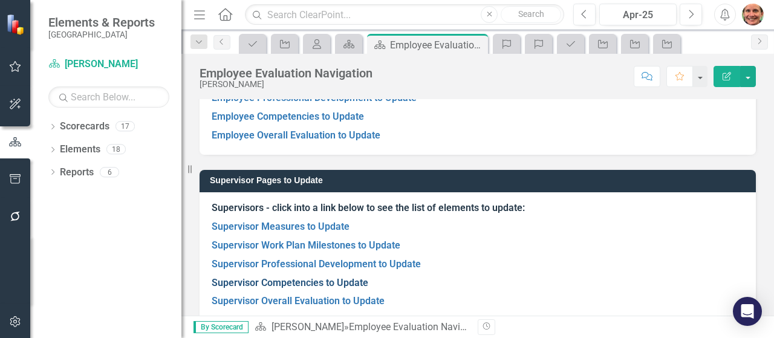
click at [356, 284] on link "Supervisor Competencies to Update" at bounding box center [290, 282] width 157 height 11
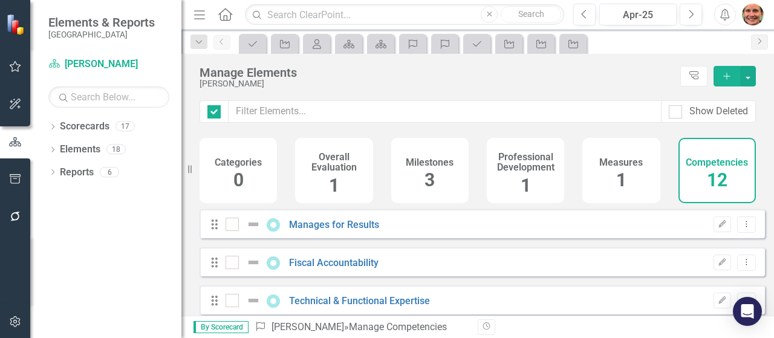
checkbox input "false"
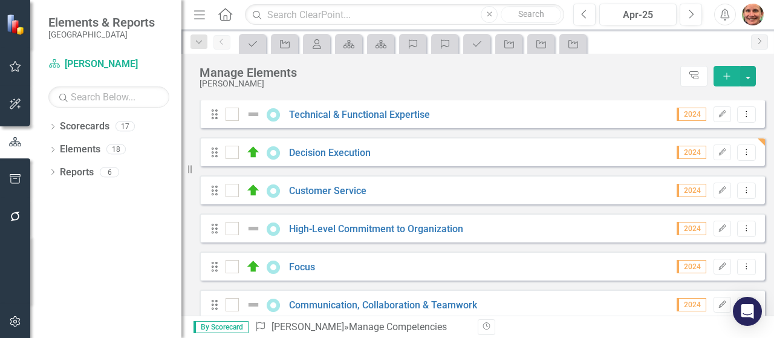
scroll to position [197, 0]
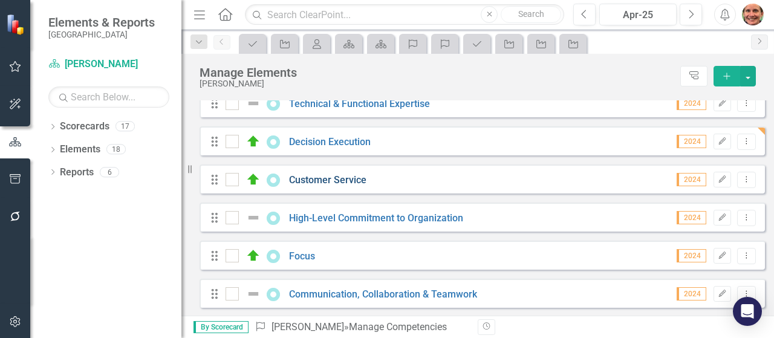
click at [311, 186] on link "Customer Service" at bounding box center [327, 179] width 77 height 11
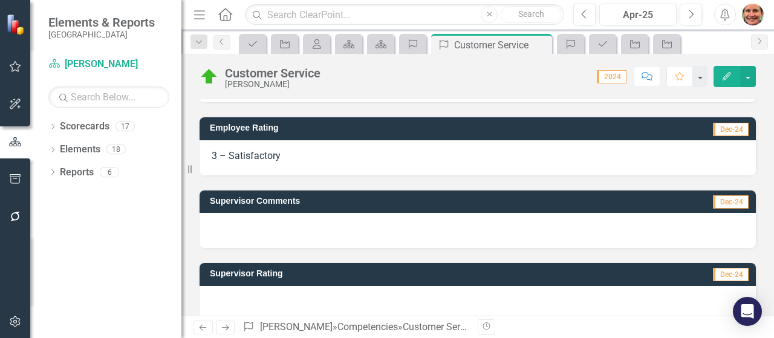
scroll to position [177, 0]
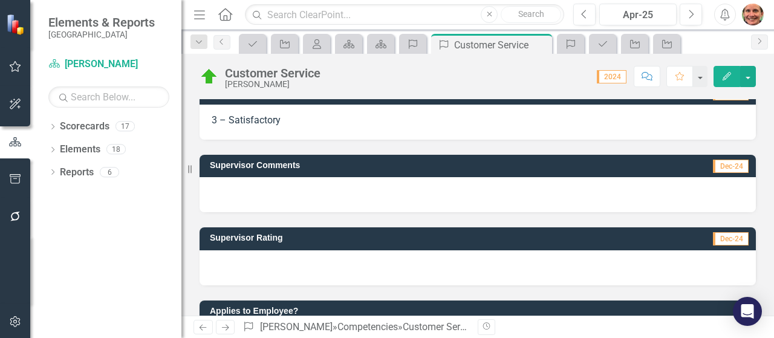
click at [348, 199] on div at bounding box center [478, 194] width 556 height 35
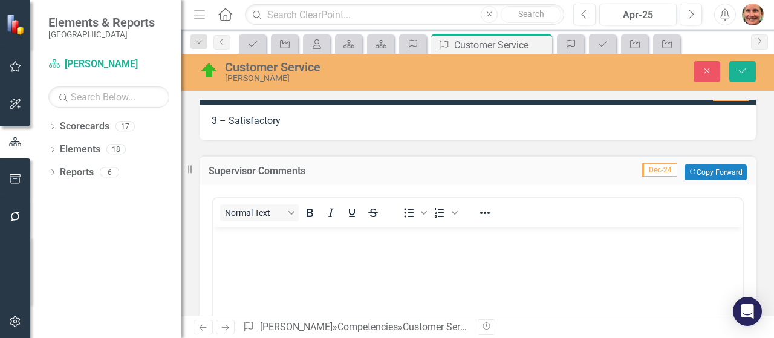
scroll to position [0, 0]
click at [294, 252] on body "Rich Text Area. Press ALT-0 for help." at bounding box center [478, 317] width 530 height 181
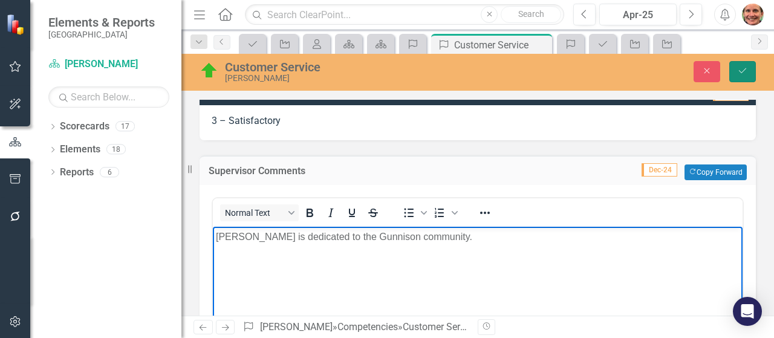
click at [749, 67] on button "Save" at bounding box center [742, 71] width 27 height 21
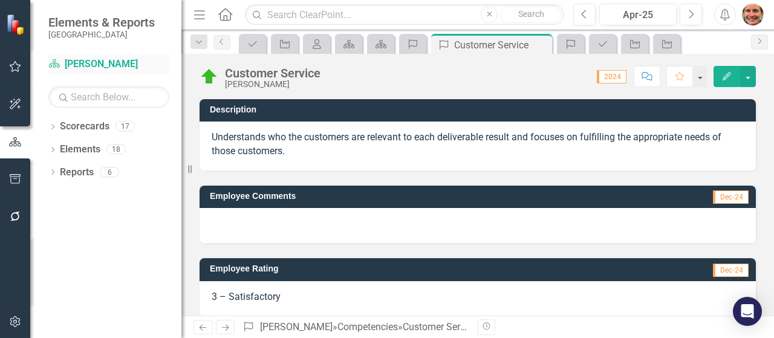
click at [91, 61] on link "Scorecard [PERSON_NAME]" at bounding box center [108, 64] width 121 height 14
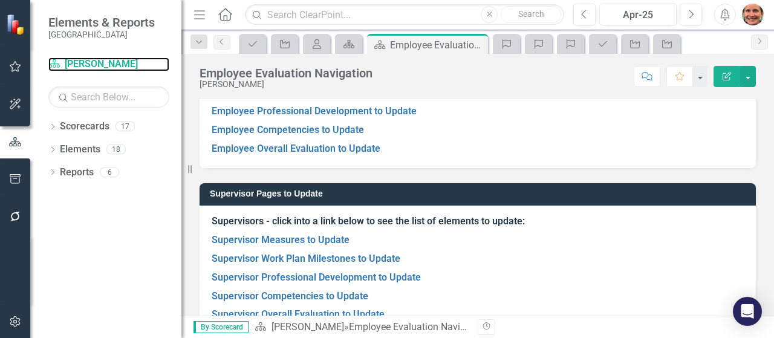
scroll to position [184, 0]
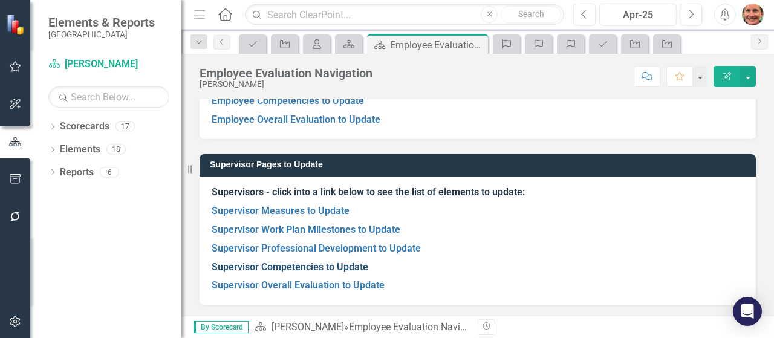
click at [325, 264] on link "Supervisor Competencies to Update" at bounding box center [290, 266] width 157 height 11
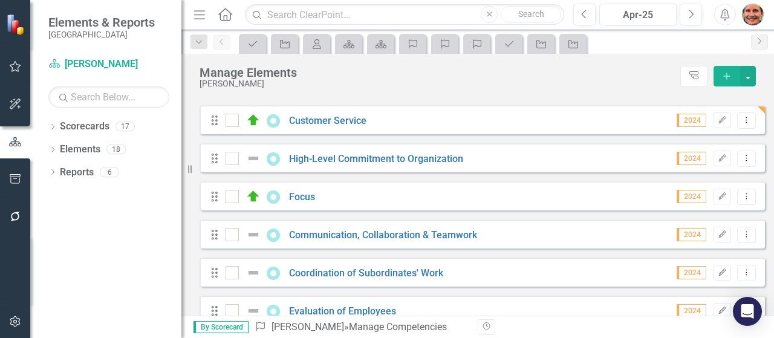
scroll to position [270, 0]
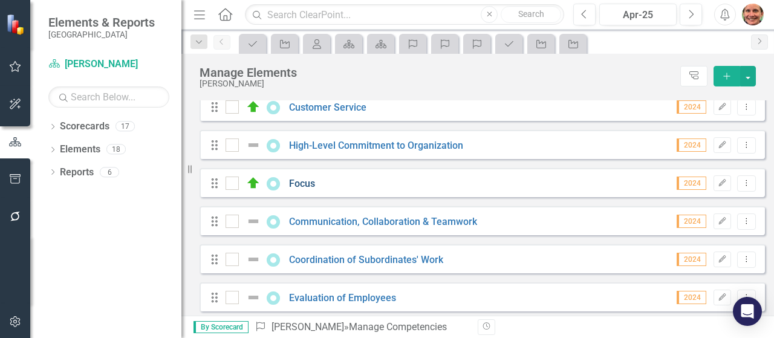
click at [306, 189] on link "Focus" at bounding box center [302, 183] width 26 height 11
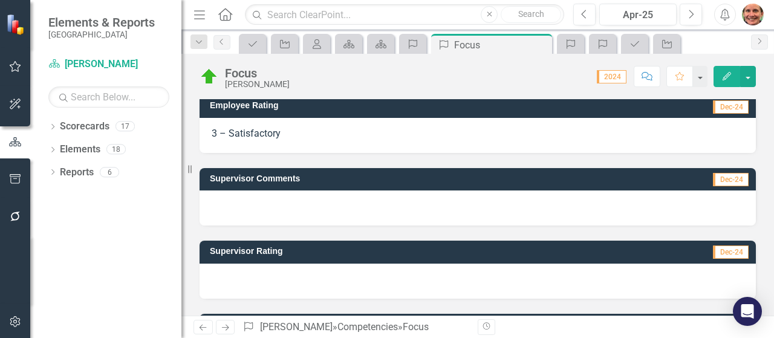
scroll to position [164, 0]
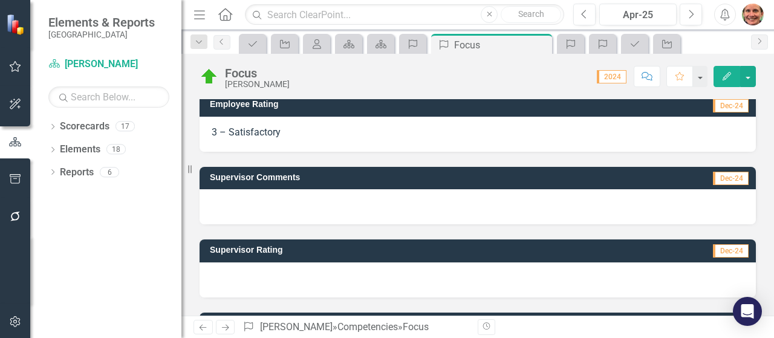
click at [426, 279] on div at bounding box center [478, 279] width 556 height 35
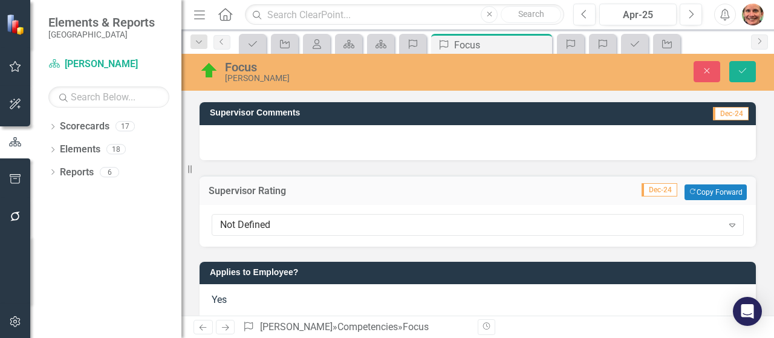
scroll to position [244, 0]
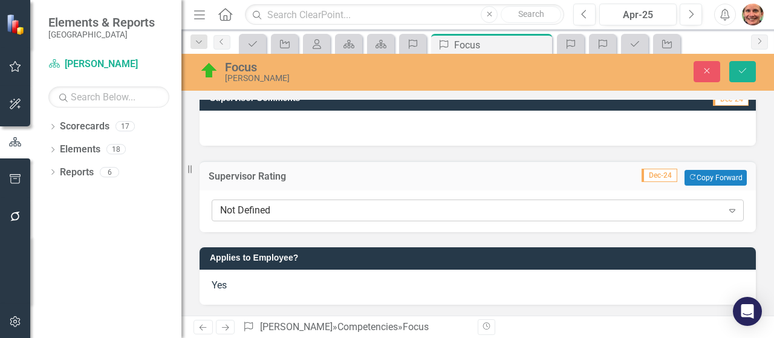
click at [499, 217] on div "Not Defined Expand" at bounding box center [478, 211] width 532 height 22
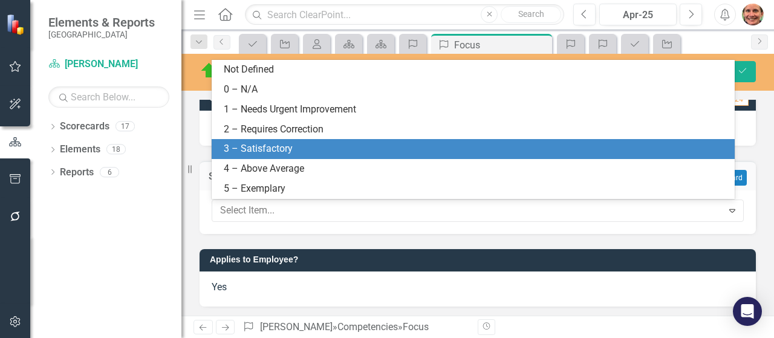
click at [432, 155] on div "3 – Satisfactory" at bounding box center [476, 149] width 504 height 14
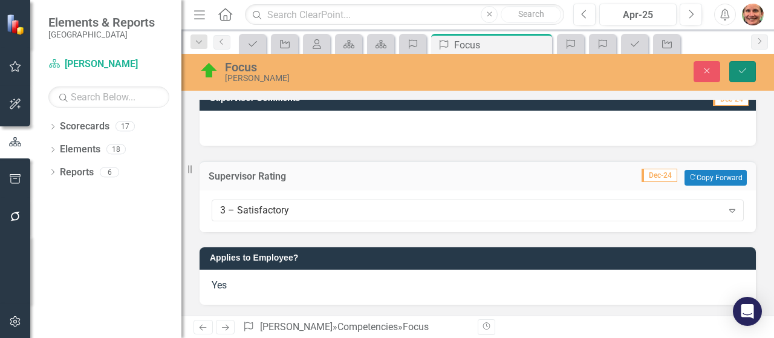
click at [743, 71] on icon "Save" at bounding box center [742, 71] width 11 height 8
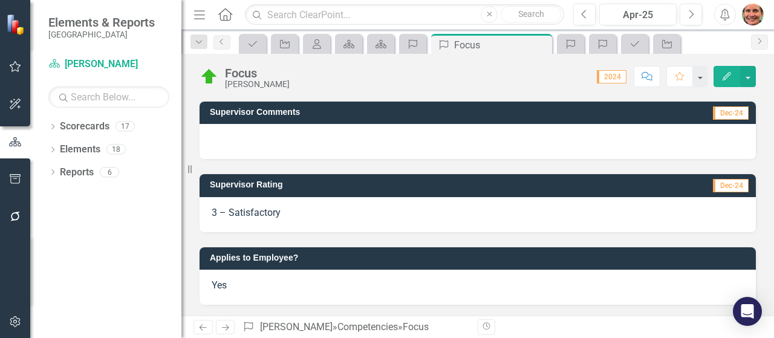
scroll to position [0, 0]
